Goal: Transaction & Acquisition: Purchase product/service

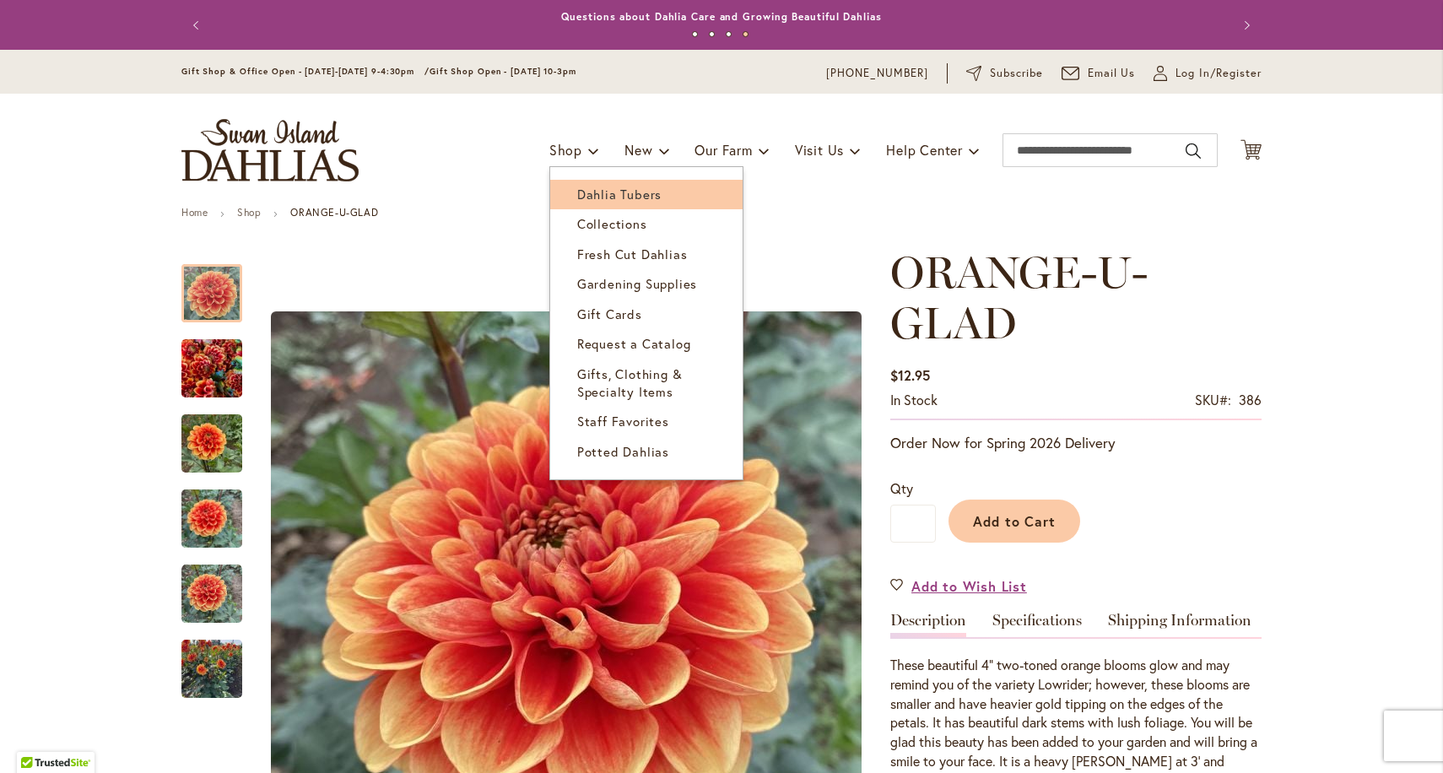
click at [595, 192] on span "Dahlia Tubers" at bounding box center [619, 194] width 84 height 17
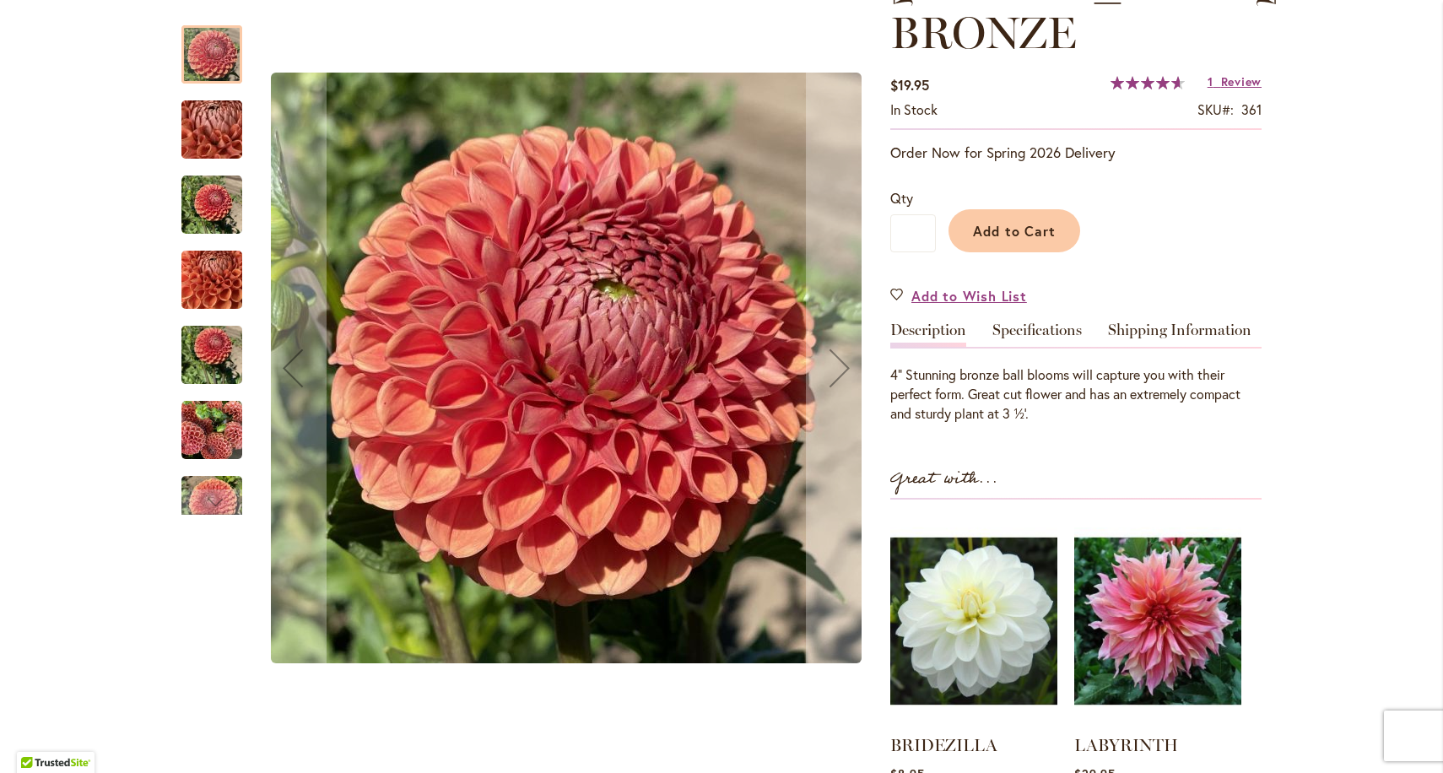
scroll to position [293, 0]
